Goal: Check status: Check status

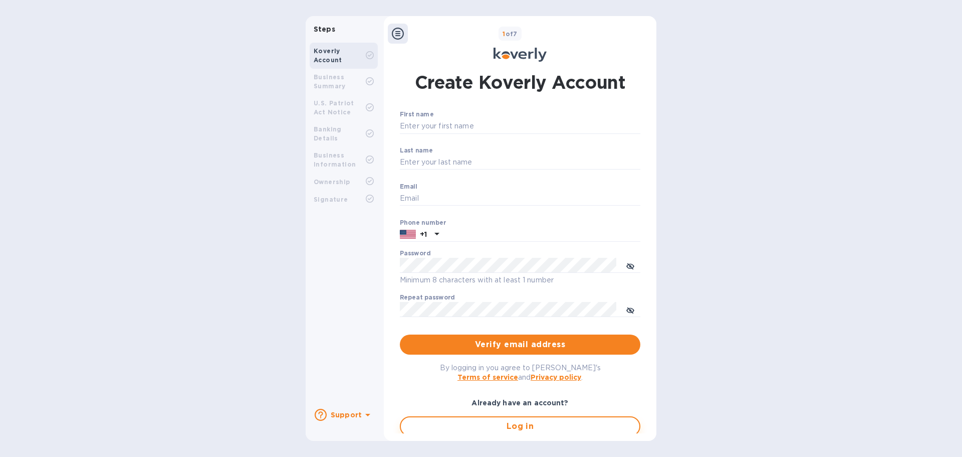
type input "accounting@ascendexusa.com"
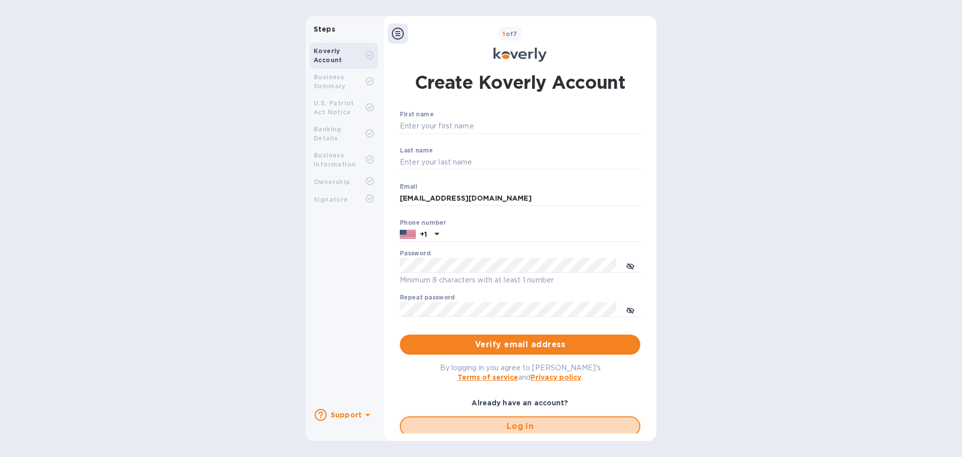
click at [467, 430] on span "Log in" at bounding box center [520, 426] width 223 height 12
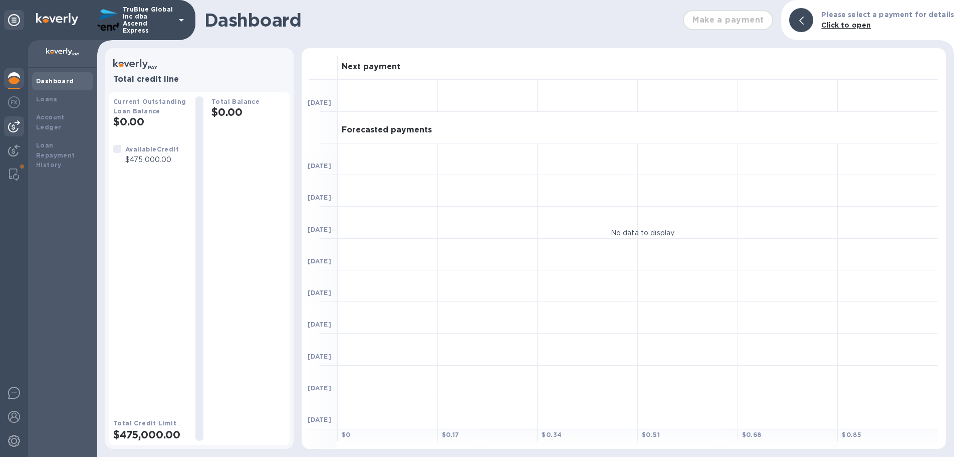
click at [14, 124] on img at bounding box center [14, 126] width 12 height 12
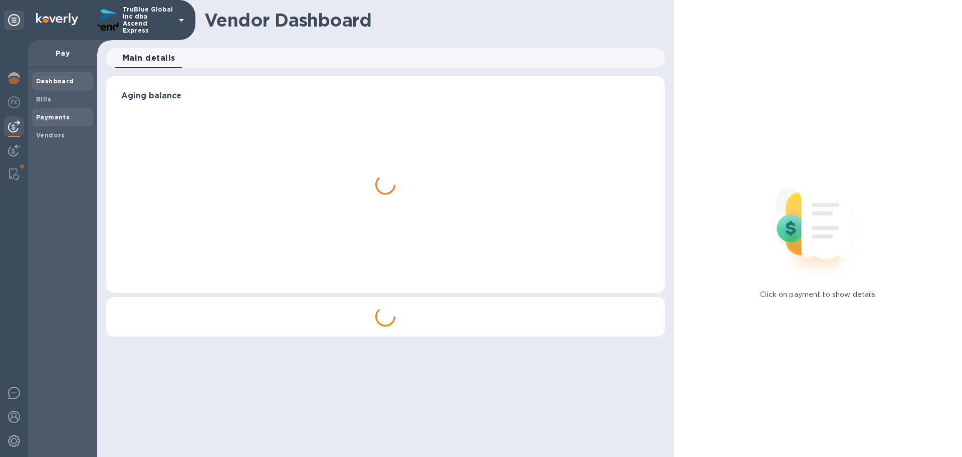
click at [48, 117] on b "Payments" at bounding box center [53, 117] width 34 height 8
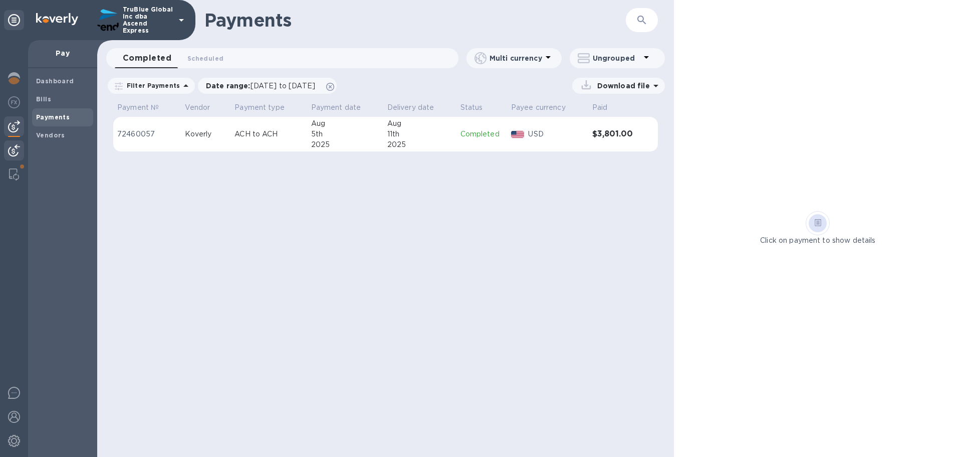
click at [13, 150] on img at bounding box center [14, 150] width 12 height 12
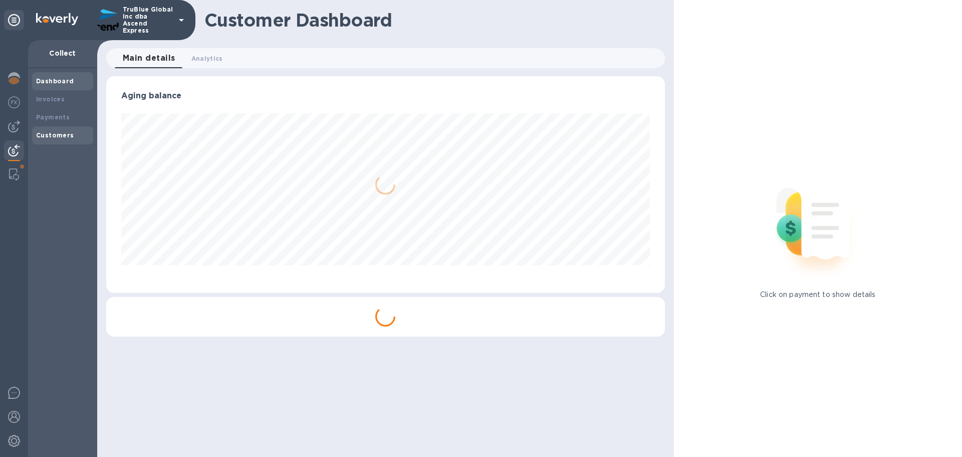
scroll to position [217, 558]
click at [49, 118] on b "Payments" at bounding box center [53, 117] width 34 height 8
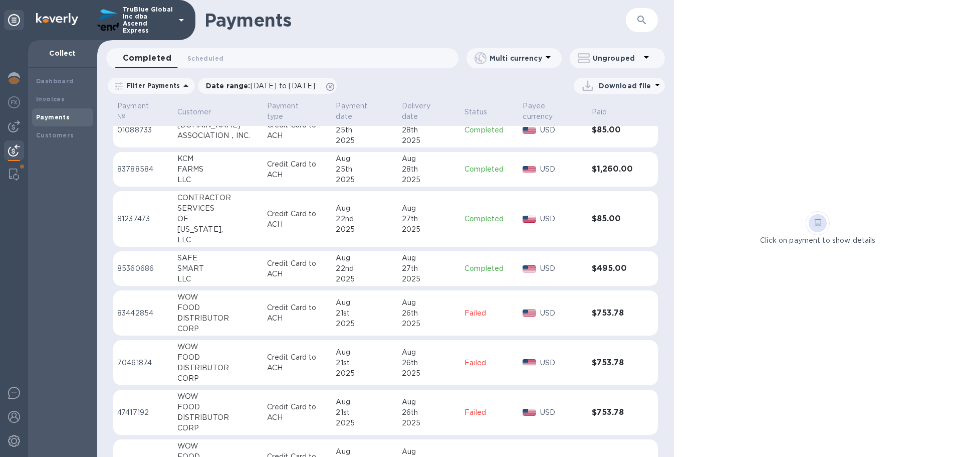
scroll to position [967, 0]
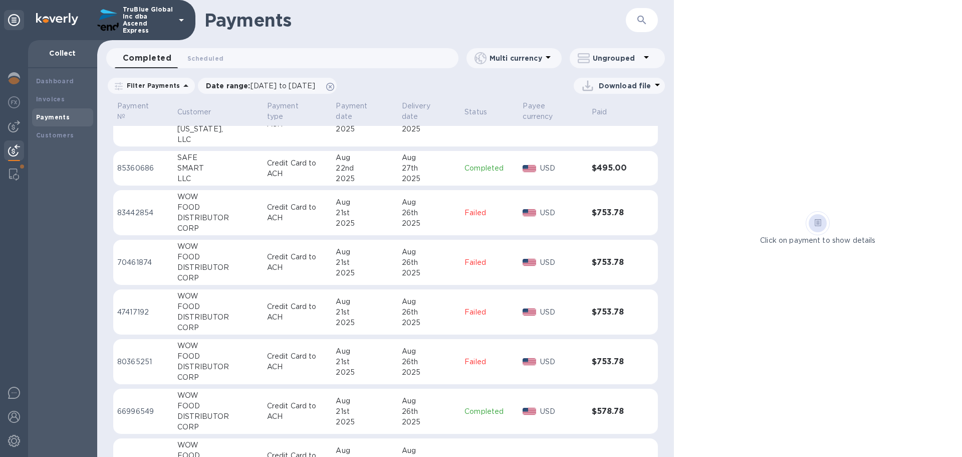
click at [136, 411] on p "66996549" at bounding box center [143, 411] width 52 height 11
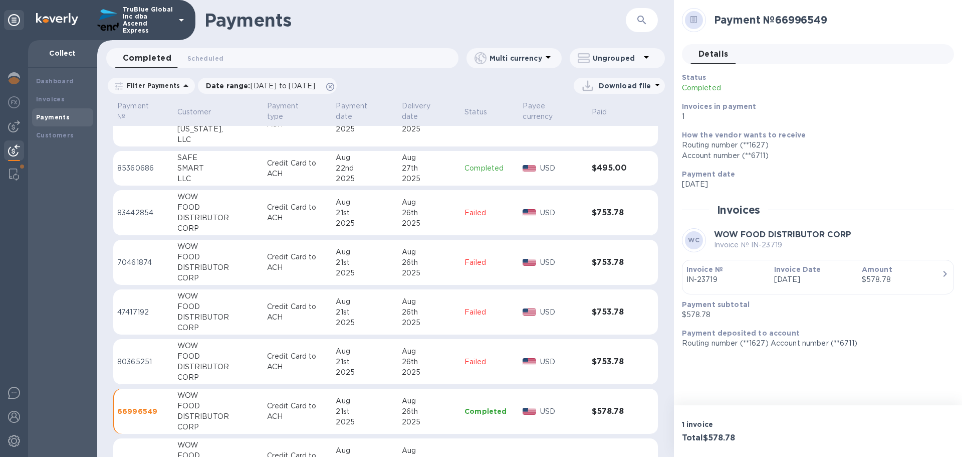
scroll to position [1068, 0]
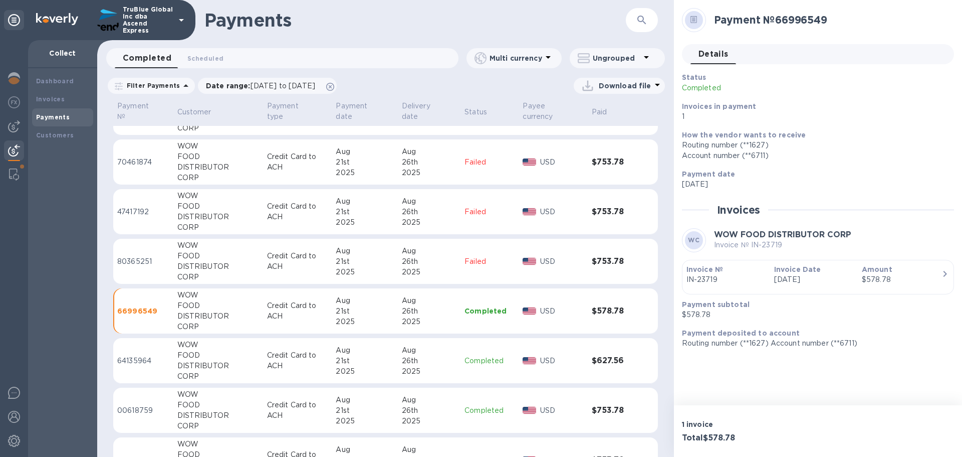
click at [128, 409] on p "00618759" at bounding box center [143, 410] width 52 height 11
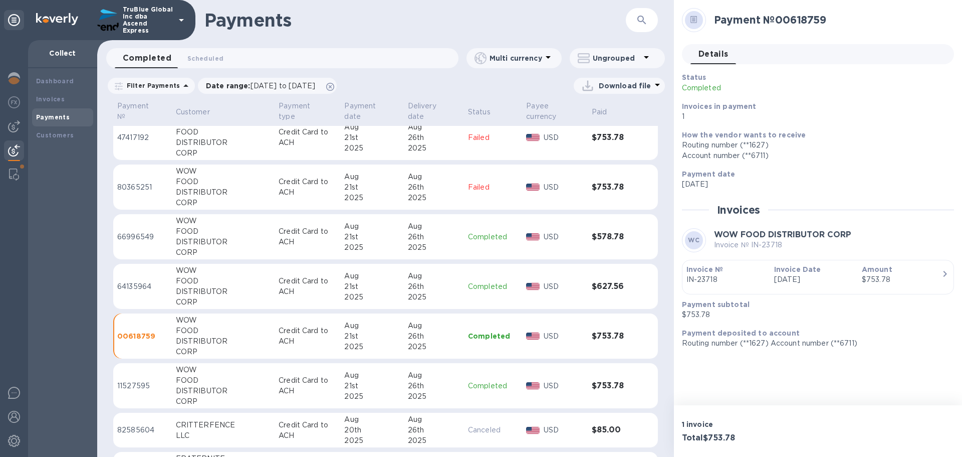
click at [122, 386] on p "11527595" at bounding box center [142, 385] width 51 height 11
